Goal: Task Accomplishment & Management: Complete application form

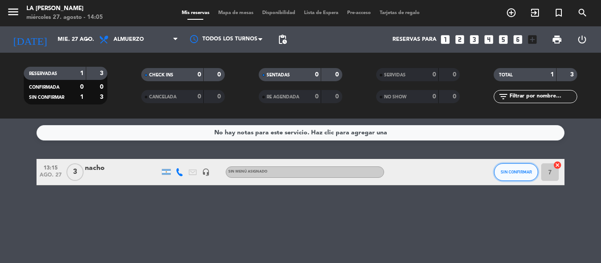
click at [511, 174] on span "SIN CONFIRMAR" at bounding box center [515, 172] width 31 height 5
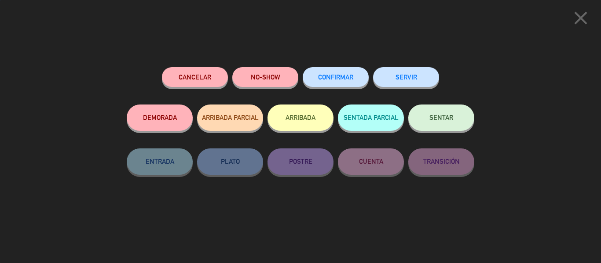
click at [444, 127] on button "SENTAR" at bounding box center [441, 118] width 66 height 26
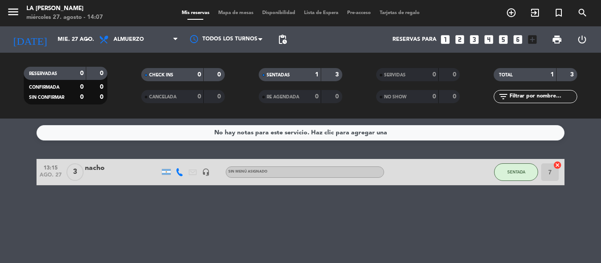
click at [471, 42] on icon "looks_3" at bounding box center [473, 39] width 11 height 11
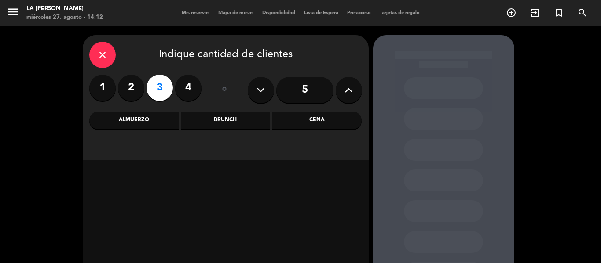
drag, startPoint x: 16, startPoint y: 167, endPoint x: 18, endPoint y: 161, distance: 6.4
click at [16, 167] on div "close Indique cantidad de clientes 1 2 3 4 ó 5 Almuerzo Brunch Cena" at bounding box center [300, 183] width 601 height 315
click at [285, 118] on div "Cena" at bounding box center [316, 121] width 89 height 18
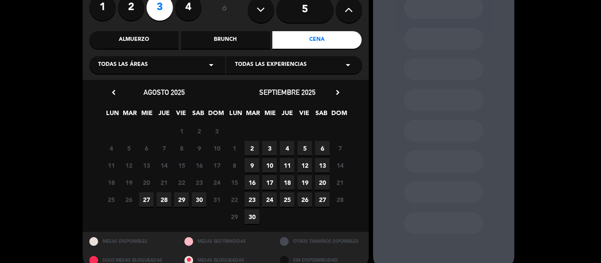
scroll to position [88, 0]
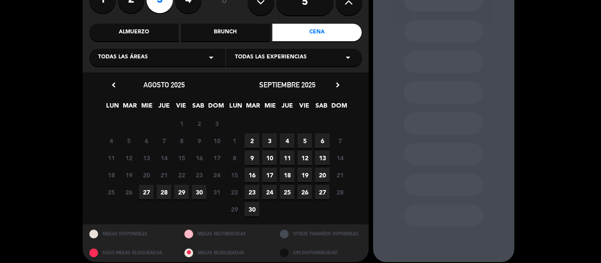
click at [181, 191] on span "29" at bounding box center [181, 192] width 15 height 15
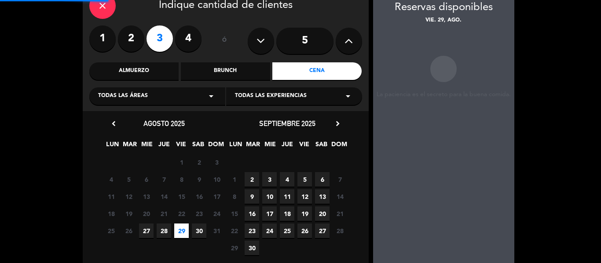
scroll to position [35, 0]
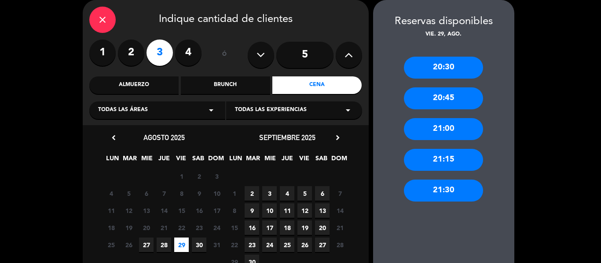
click at [444, 70] on div "20:30" at bounding box center [443, 68] width 79 height 22
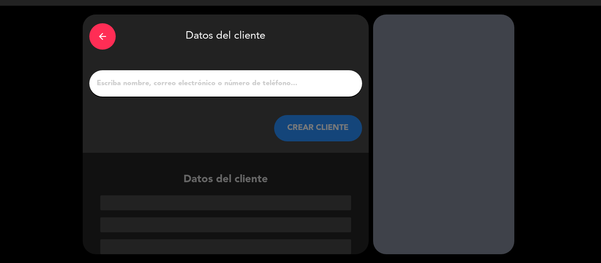
scroll to position [21, 0]
click at [296, 132] on button "CREAR CLIENTE" at bounding box center [318, 128] width 88 height 26
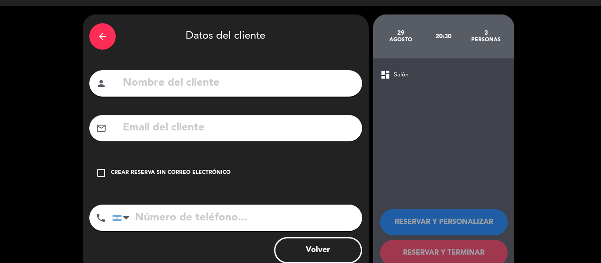
click at [143, 81] on input "text" at bounding box center [239, 83] width 234 height 18
type input "l"
type input "[PERSON_NAME]"
click at [101, 171] on icon "check_box_outline_blank" at bounding box center [101, 173] width 11 height 11
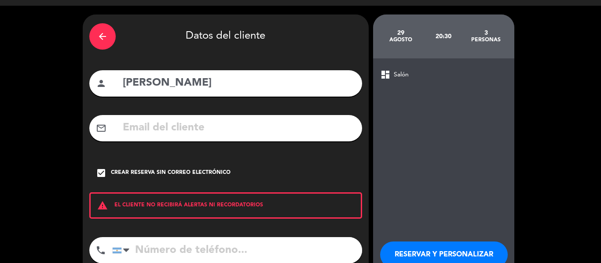
click at [138, 243] on input "tel" at bounding box center [237, 250] width 250 height 26
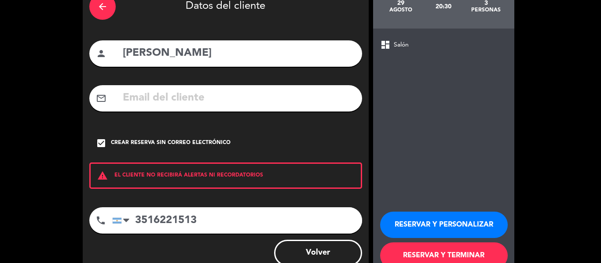
scroll to position [76, 0]
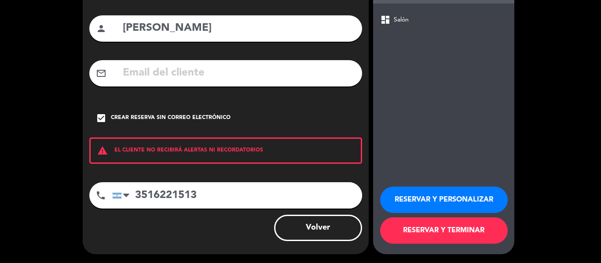
type input "3516221513"
click at [428, 233] on button "RESERVAR Y TERMINAR" at bounding box center [444, 231] width 128 height 26
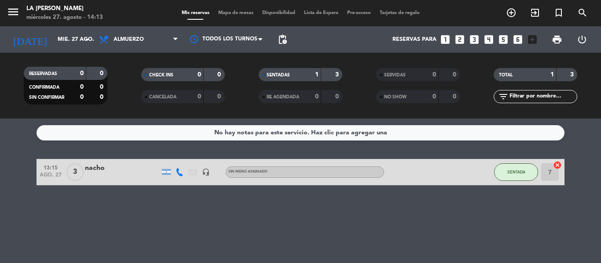
click at [259, 175] on div "Sin menú asignado" at bounding box center [247, 172] width 39 height 6
click at [195, 175] on icon at bounding box center [193, 172] width 8 height 8
click at [210, 173] on div "headset_mic" at bounding box center [205, 172] width 13 height 26
